Goal: Information Seeking & Learning: Learn about a topic

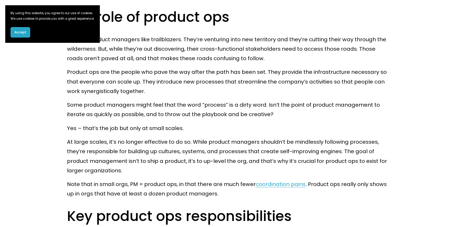
scroll to position [330, 0]
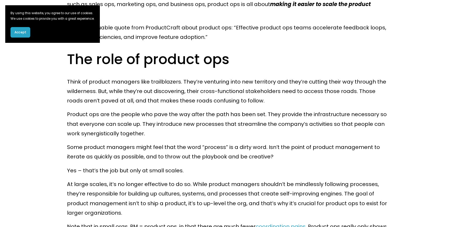
click at [70, 110] on p "Product ops are the people who pave the way after the path has been set. They p…" at bounding box center [227, 124] width 320 height 29
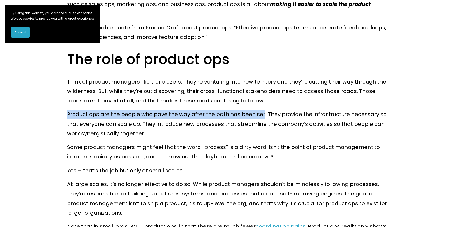
drag, startPoint x: 70, startPoint y: 103, endPoint x: 253, endPoint y: 106, distance: 183.1
click at [253, 110] on p "Product ops are the people who pave the way after the path has been set. They p…" at bounding box center [227, 124] width 320 height 29
copy p "Product ops are the people who pave the way after the path has been set"
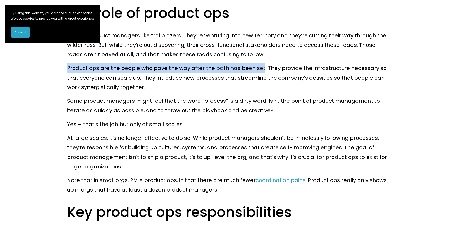
scroll to position [375, 0]
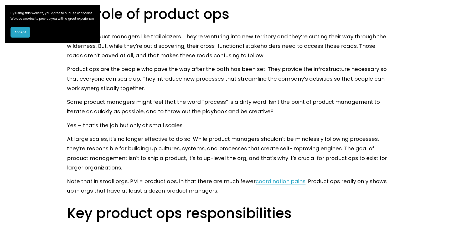
click at [148, 141] on p "At large scales, it’s no longer effective to do so. While product managers shou…" at bounding box center [227, 153] width 320 height 38
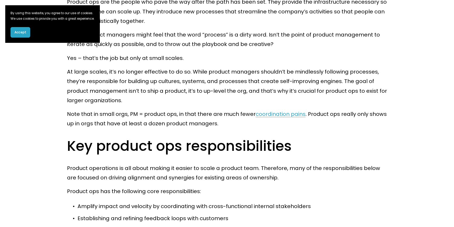
scroll to position [482, 0]
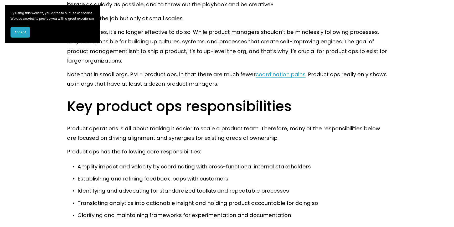
click at [129, 70] on p "Note that in small orgs, PM = product ops, in that there are much fewer coordin…" at bounding box center [227, 79] width 320 height 19
drag, startPoint x: 129, startPoint y: 63, endPoint x: 166, endPoint y: 63, distance: 37.6
click at [166, 70] on p "Note that in small orgs, PM = product ops, in that there are much fewer coordin…" at bounding box center [227, 79] width 320 height 19
copy p "PM = product ops"
click at [228, 162] on p "Amplify impact and velocity by coordinating with cross-functional internal stak…" at bounding box center [231, 166] width 309 height 9
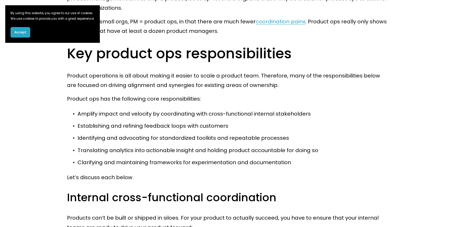
scroll to position [537, 0]
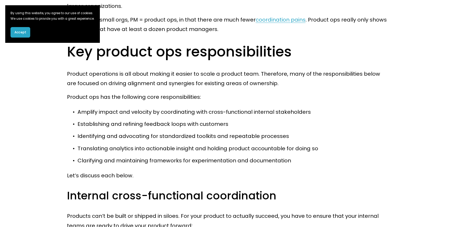
click at [164, 69] on p "Product operations is all about making it easier to scale a product team. There…" at bounding box center [227, 78] width 320 height 19
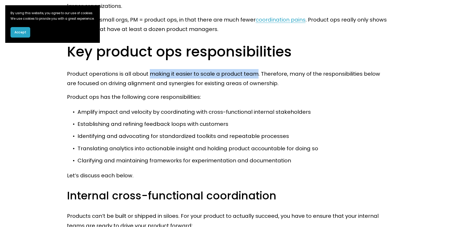
drag, startPoint x: 164, startPoint y: 66, endPoint x: 251, endPoint y: 64, distance: 87.5
click at [251, 69] on p "Product operations is all about making it easier to scale a product team. There…" at bounding box center [227, 78] width 320 height 19
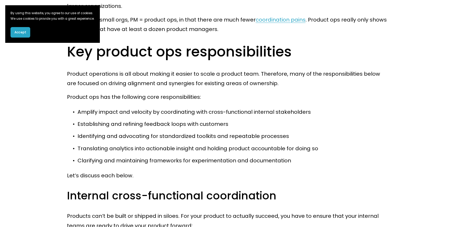
click at [92, 131] on p "Identifying and advocating for standardized toolkits and repeatable processes" at bounding box center [231, 135] width 309 height 9
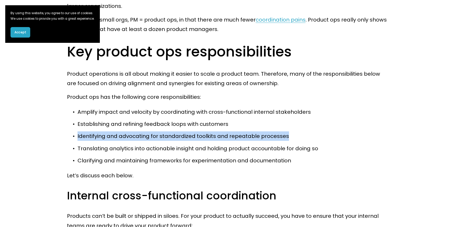
drag, startPoint x: 92, startPoint y: 127, endPoint x: 270, endPoint y: 124, distance: 177.8
click at [270, 131] on p "Identifying and advocating for standardized toolkits and repeatable processes" at bounding box center [231, 135] width 309 height 9
copy p "Identifying and advocating for standardized toolkits and repeatable processes"
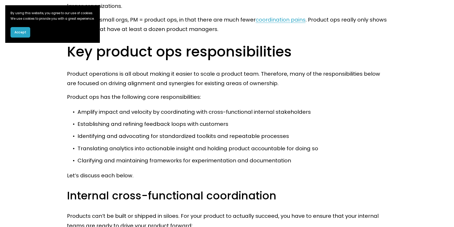
click at [216, 144] on p "Translating analytics into actionable insight and holding product accountable f…" at bounding box center [231, 148] width 309 height 9
drag, startPoint x: 216, startPoint y: 139, endPoint x: 267, endPoint y: 138, distance: 51.8
click at [267, 144] on p "Translating analytics into actionable insight and holding product accountable f…" at bounding box center [231, 148] width 309 height 9
copy p "holding product accountable"
